Goal: Task Accomplishment & Management: Use online tool/utility

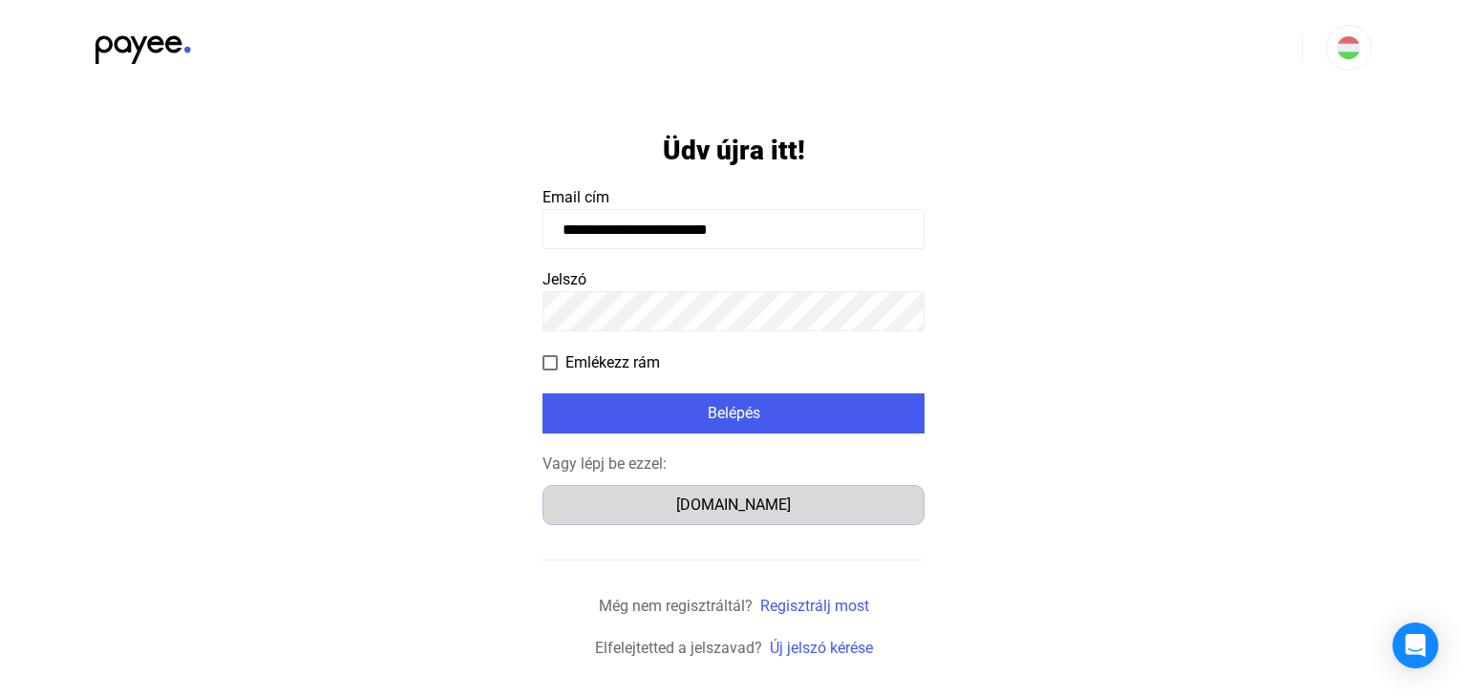
click at [731, 505] on div "[DOMAIN_NAME]" at bounding box center [733, 505] width 369 height 23
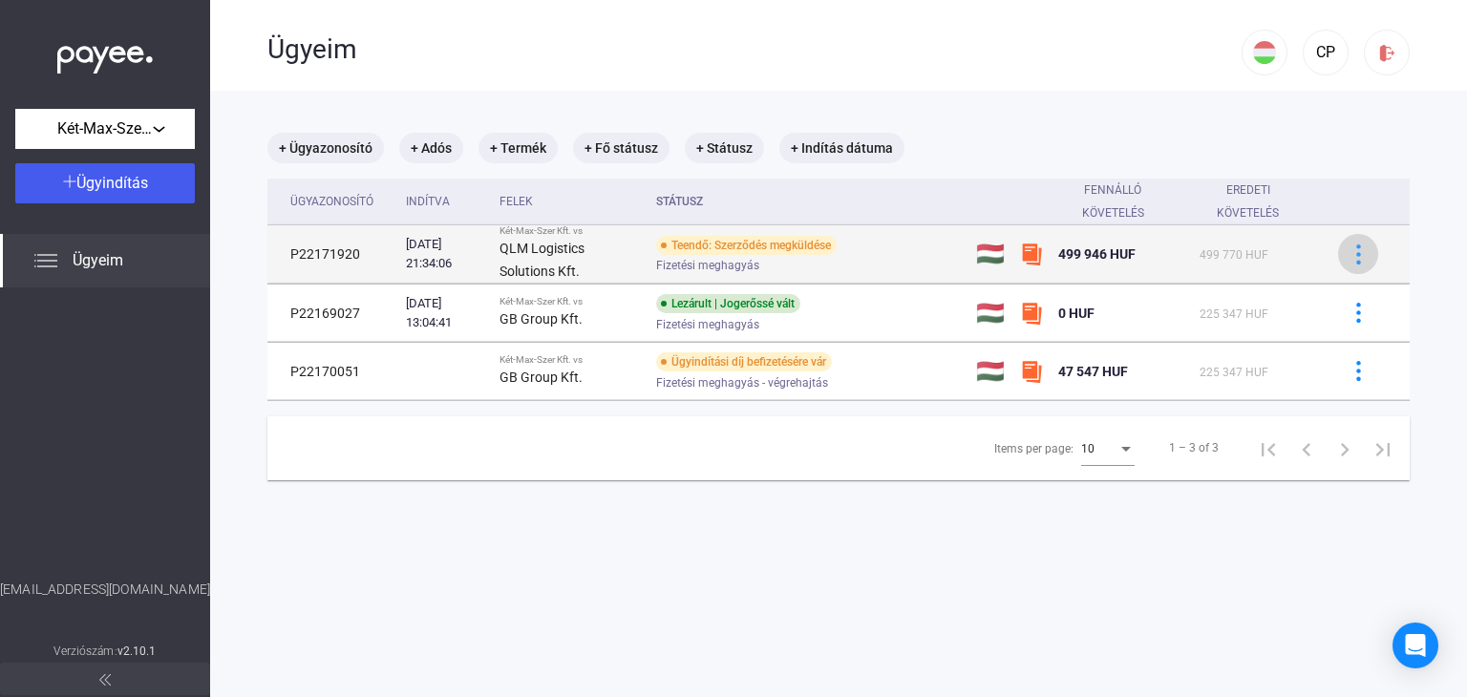
click at [1348, 255] on img at bounding box center [1358, 254] width 20 height 20
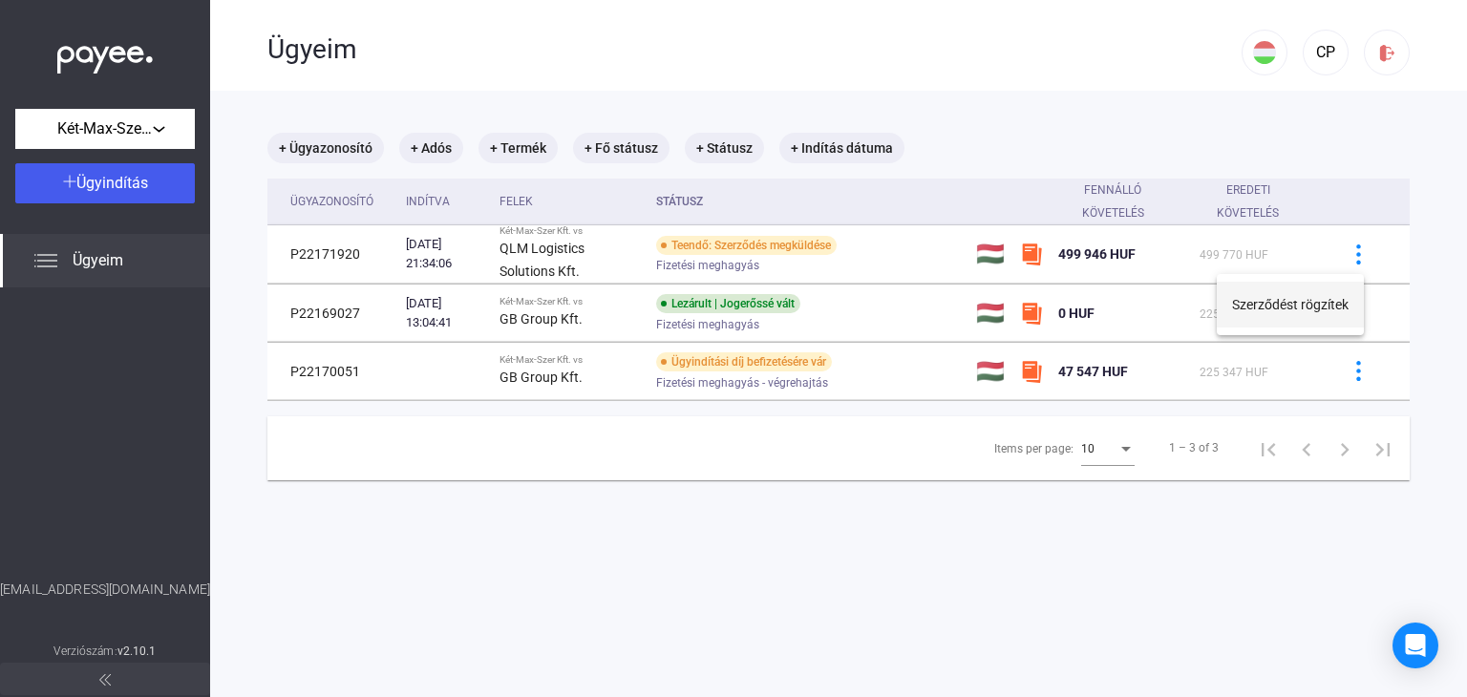
click at [1329, 306] on button "Szerződést rögzítek" at bounding box center [1290, 305] width 147 height 46
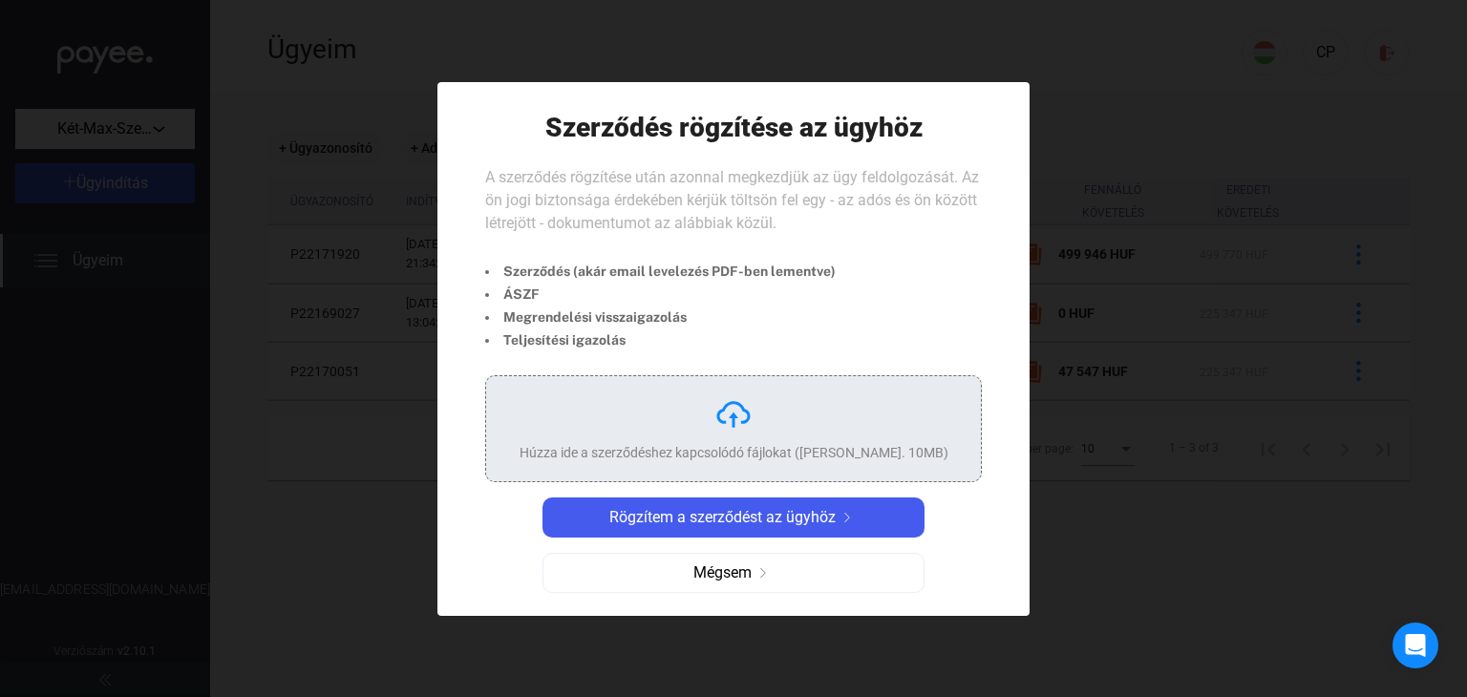
click at [730, 401] on img at bounding box center [733, 414] width 38 height 38
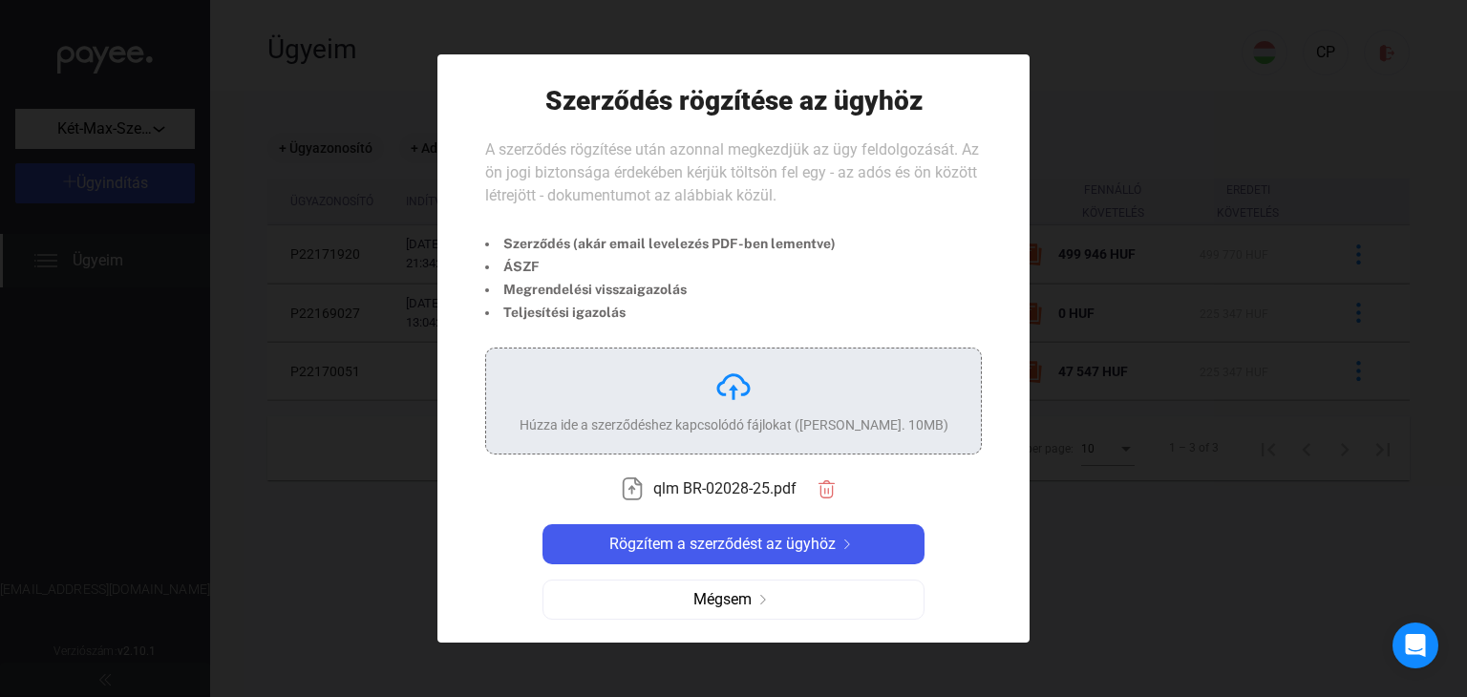
click at [737, 381] on img at bounding box center [733, 387] width 38 height 38
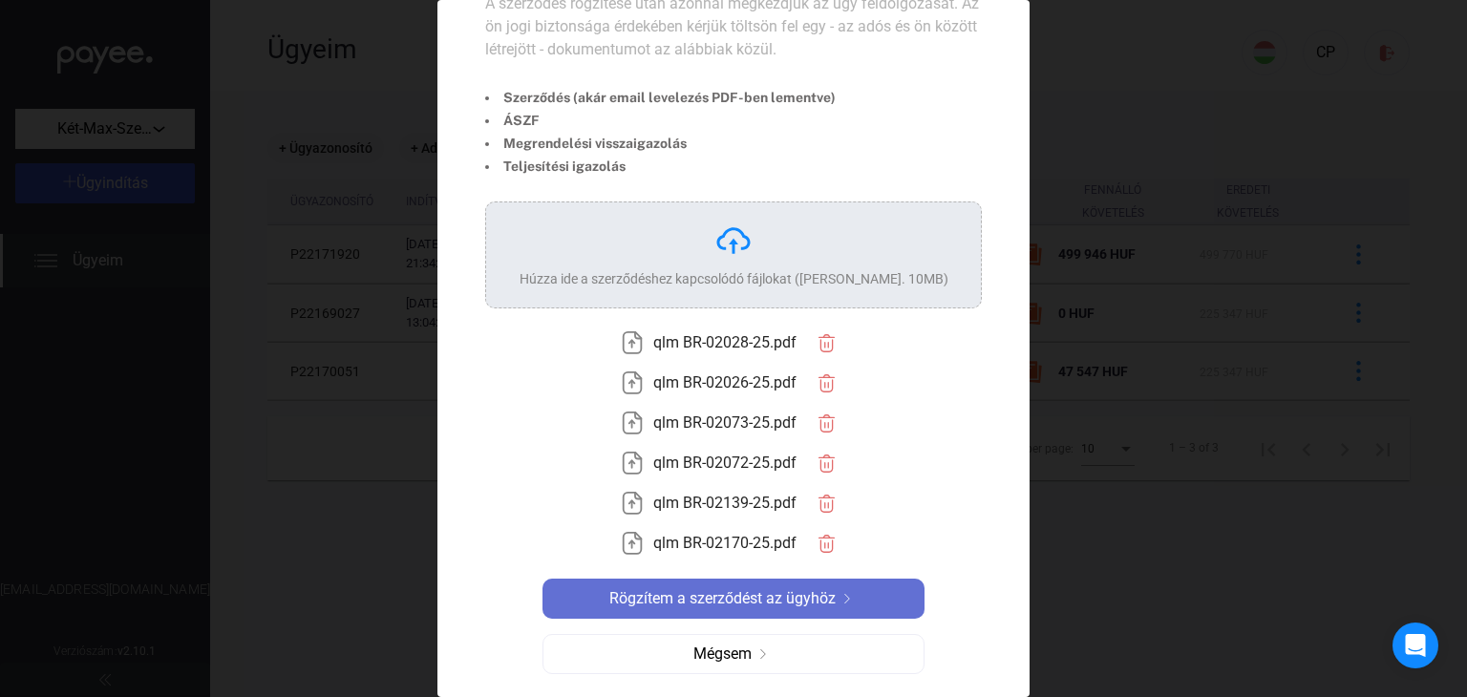
scroll to position [92, 0]
click at [695, 585] on button "Rögzítem a szerződést az ügyhöz" at bounding box center [733, 599] width 382 height 40
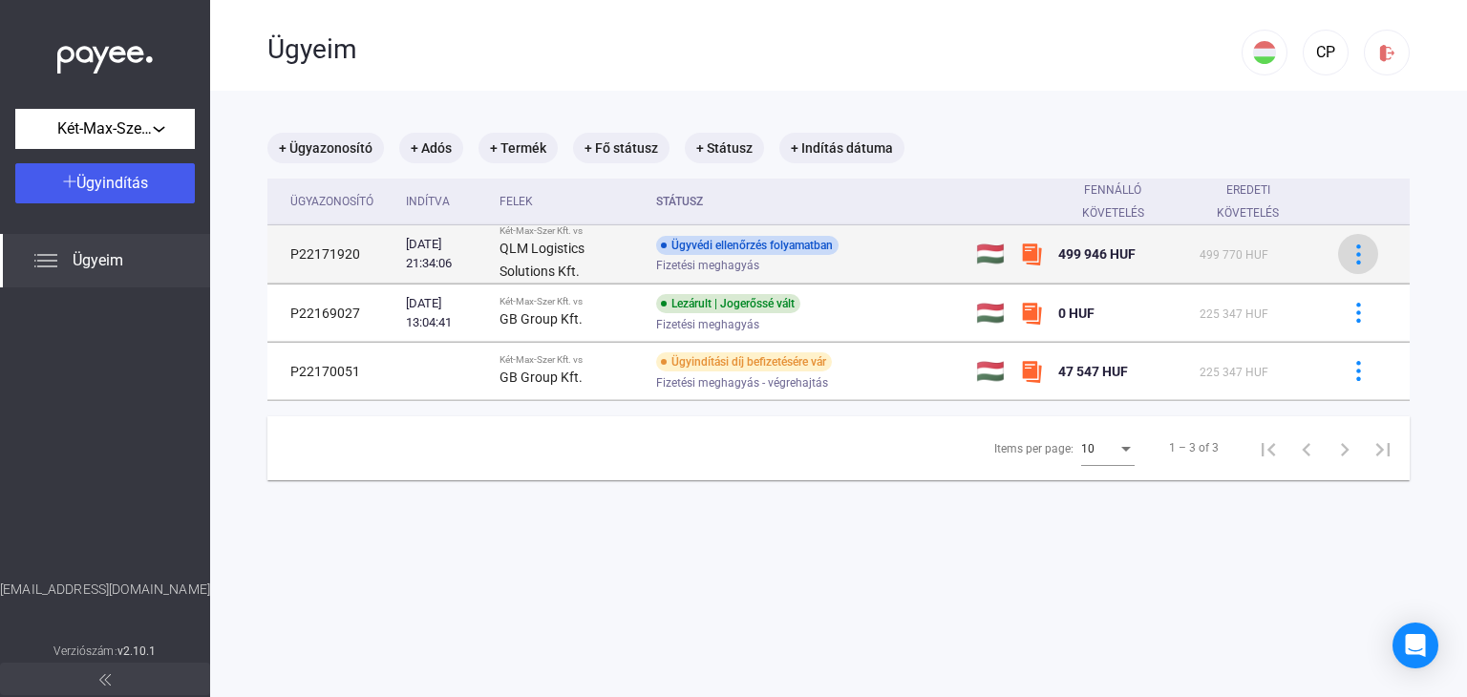
click at [1351, 256] on img at bounding box center [1358, 254] width 20 height 20
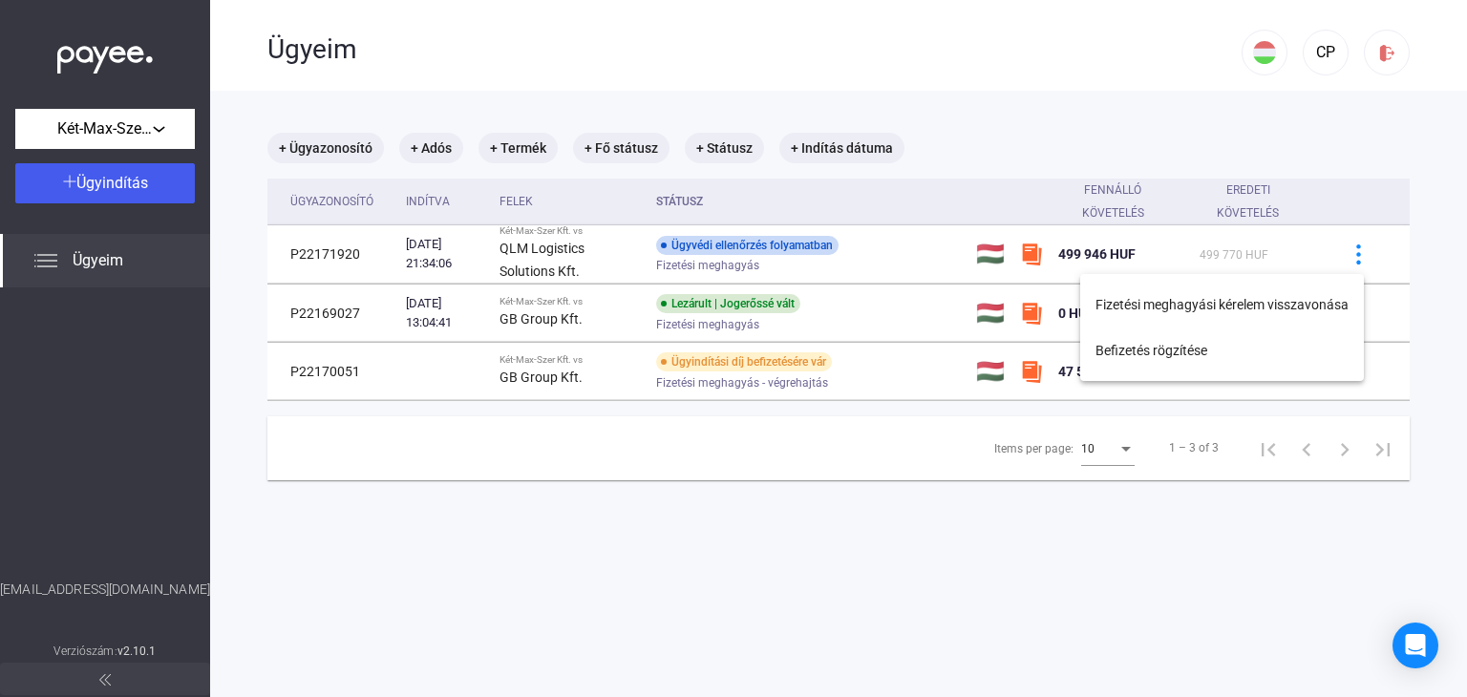
click at [1174, 580] on div at bounding box center [733, 348] width 1467 height 697
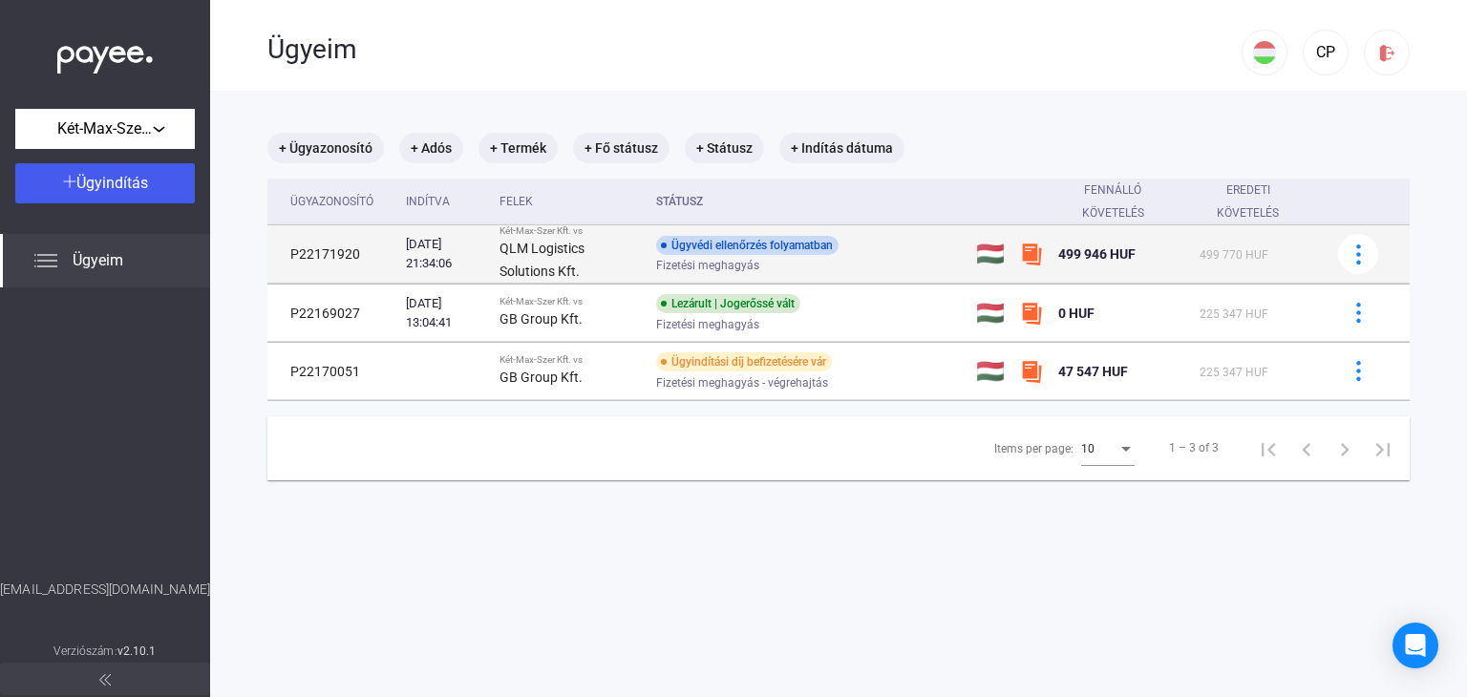
click at [884, 265] on div "Fizetési meghagyás" at bounding box center [808, 266] width 305 height 14
